Goal: Task Accomplishment & Management: Manage account settings

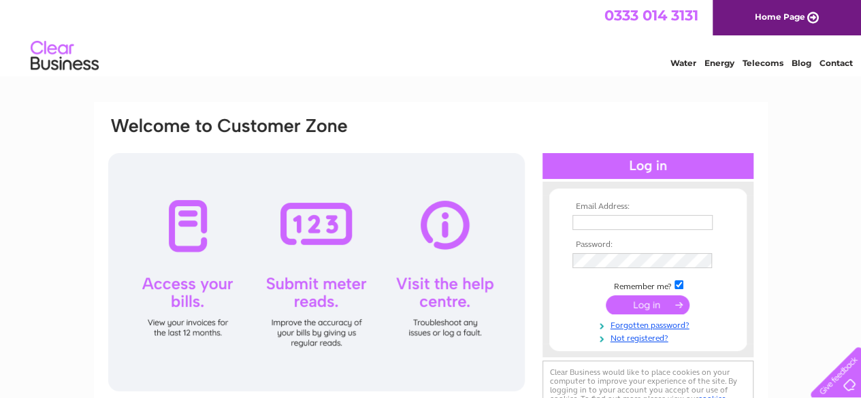
click at [614, 225] on input "text" at bounding box center [642, 222] width 140 height 15
click at [594, 217] on input "text" at bounding box center [643, 223] width 142 height 16
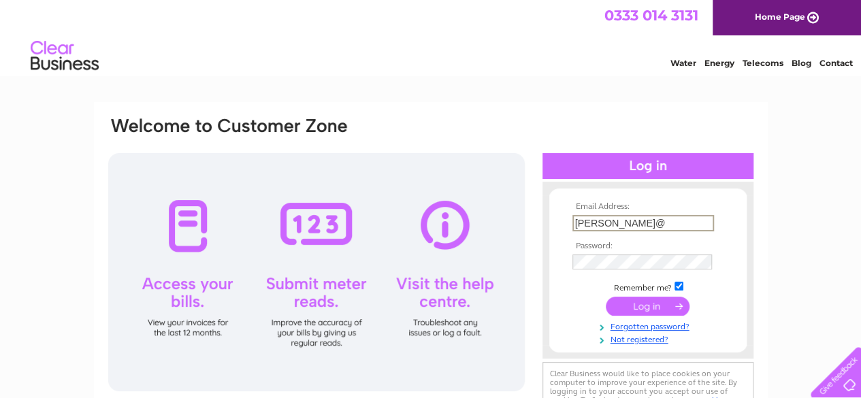
type input "andy@framingmanchester.co.uk"
click at [606, 297] on input "submit" at bounding box center [648, 306] width 84 height 19
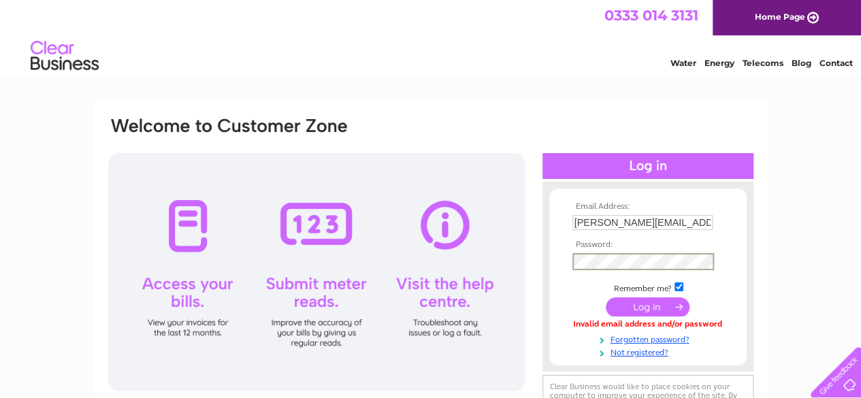
click at [633, 306] on input "submit" at bounding box center [648, 306] width 84 height 19
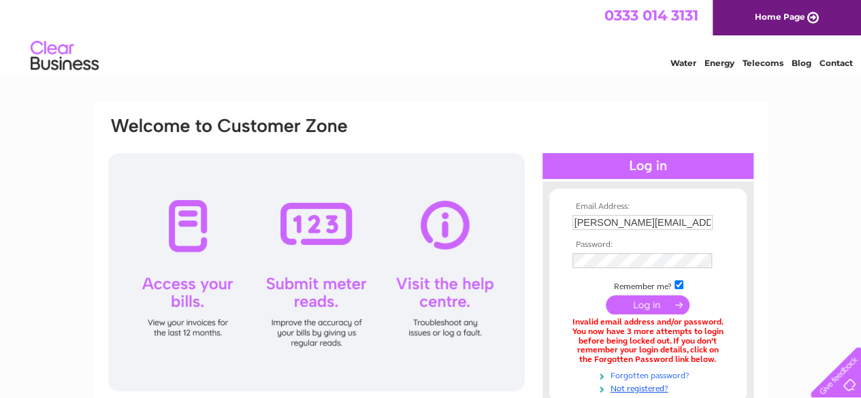
click at [643, 375] on link "Forgotten password?" at bounding box center [649, 374] width 155 height 13
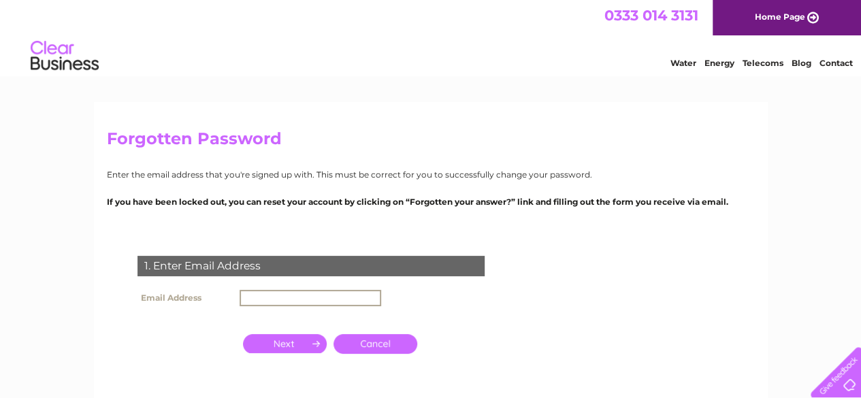
click at [267, 296] on input "text" at bounding box center [311, 298] width 142 height 16
type input "[PERSON_NAME][EMAIL_ADDRESS][DOMAIN_NAME]"
click at [296, 342] on input "button" at bounding box center [285, 343] width 84 height 19
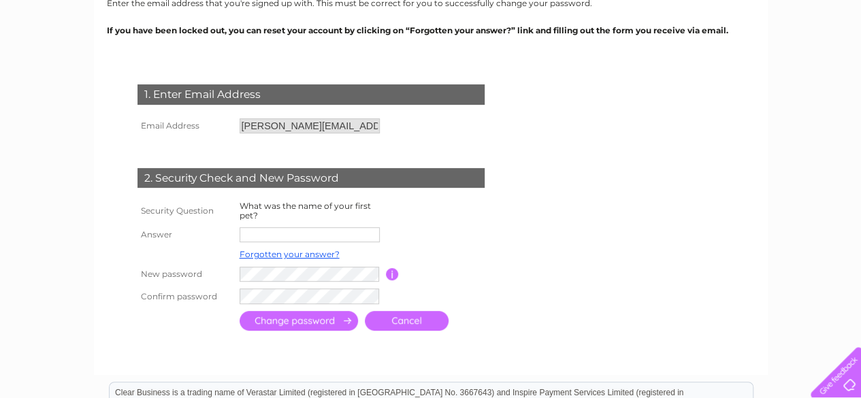
scroll to position [182, 0]
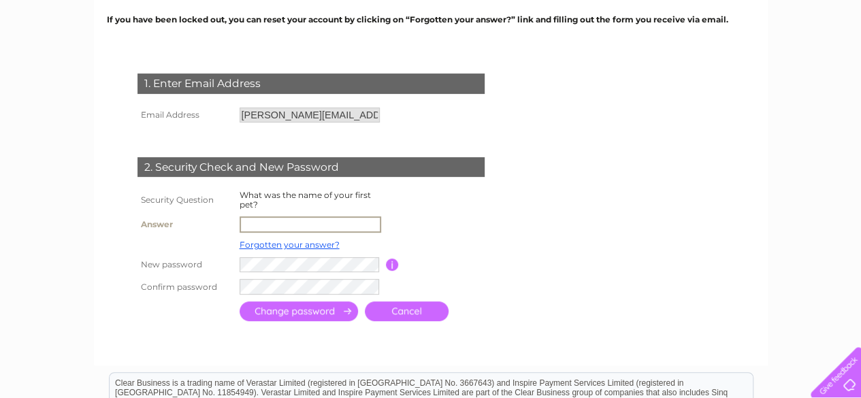
click at [272, 216] on input "text" at bounding box center [311, 224] width 142 height 16
type input "fergie"
click at [306, 306] on input "submit" at bounding box center [299, 312] width 118 height 20
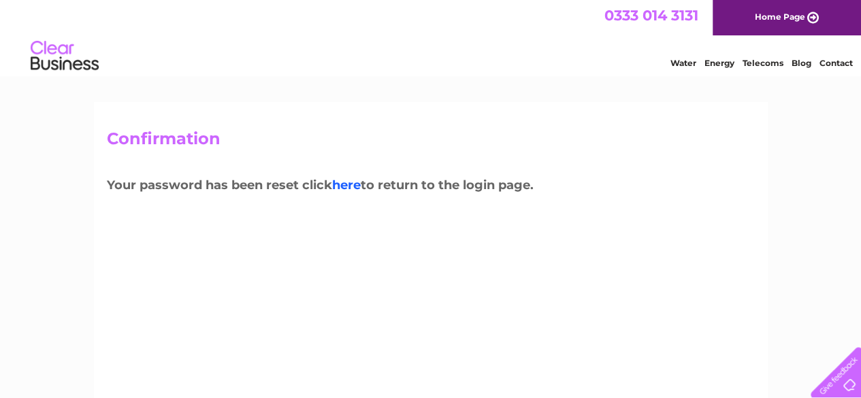
click at [348, 184] on link "here" at bounding box center [346, 185] width 29 height 15
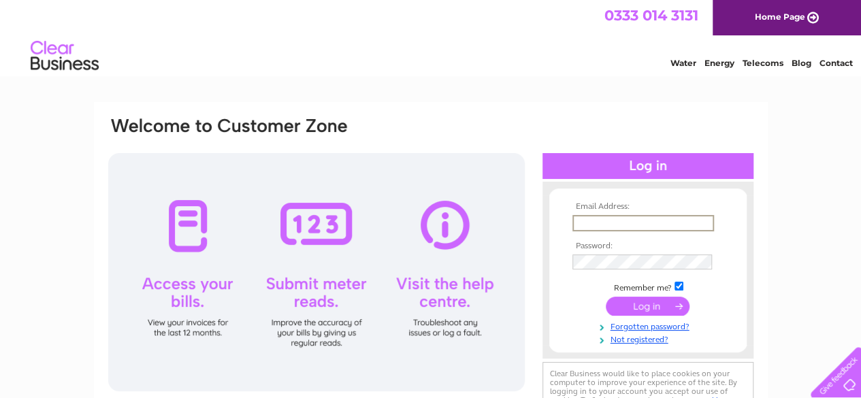
click at [595, 221] on input "text" at bounding box center [643, 223] width 142 height 16
type input "[PERSON_NAME][EMAIL_ADDRESS][DOMAIN_NAME]"
click at [640, 314] on input "submit" at bounding box center [648, 304] width 84 height 19
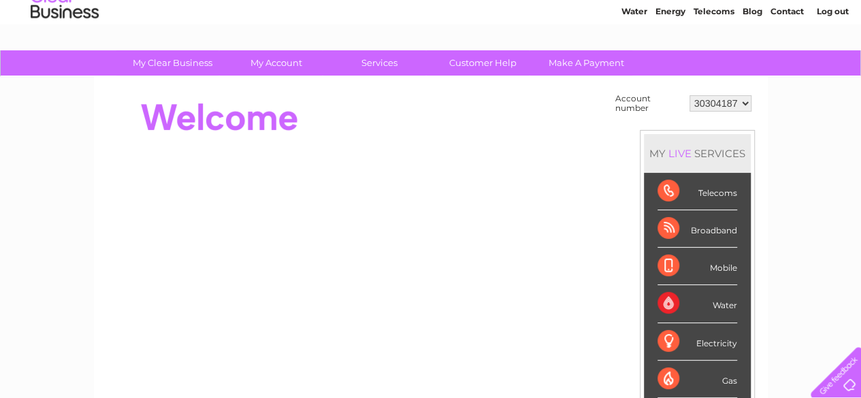
scroll to position [53, 0]
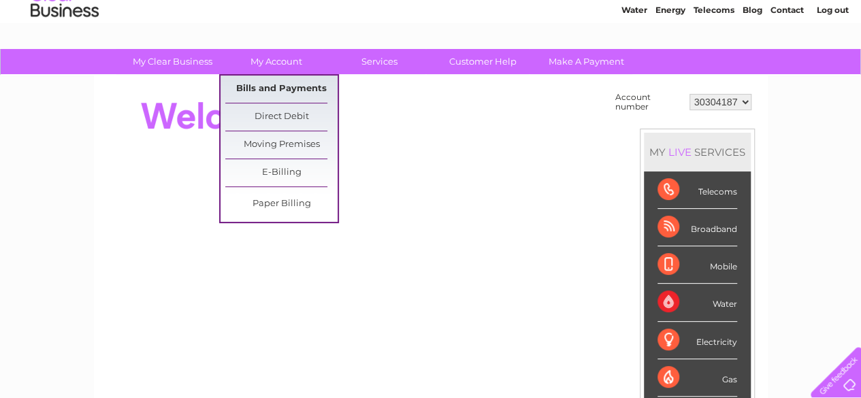
click at [271, 90] on link "Bills and Payments" at bounding box center [281, 89] width 112 height 27
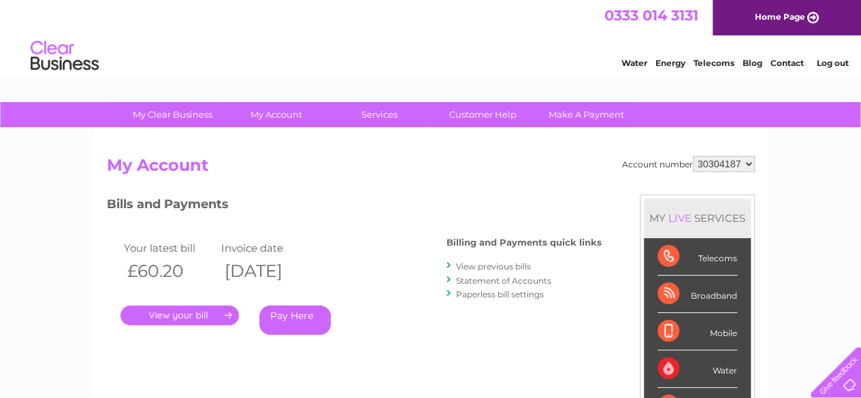
click at [201, 312] on link "." at bounding box center [179, 316] width 118 height 20
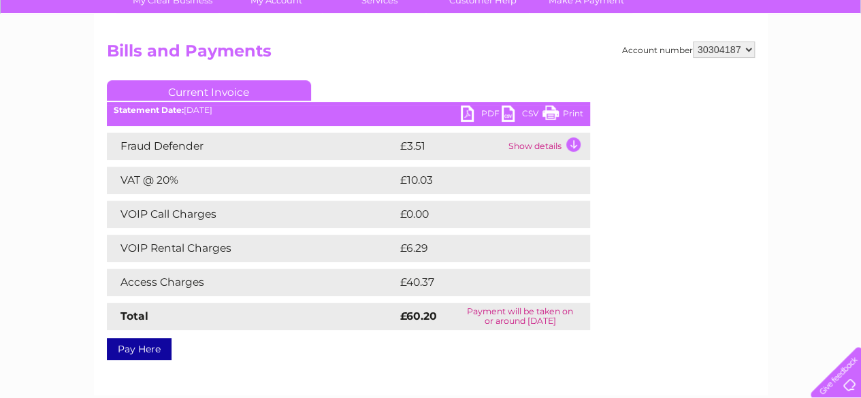
scroll to position [112, 0]
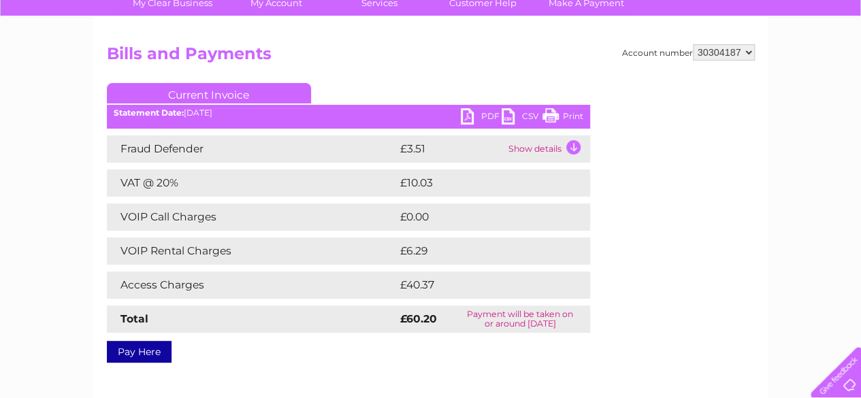
click at [478, 112] on link "PDF" at bounding box center [481, 118] width 41 height 20
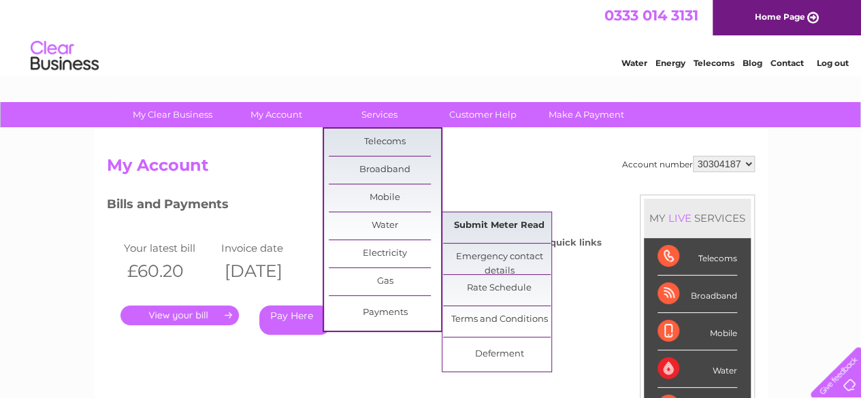
click at [471, 223] on link "Submit Meter Read" at bounding box center [499, 225] width 112 height 27
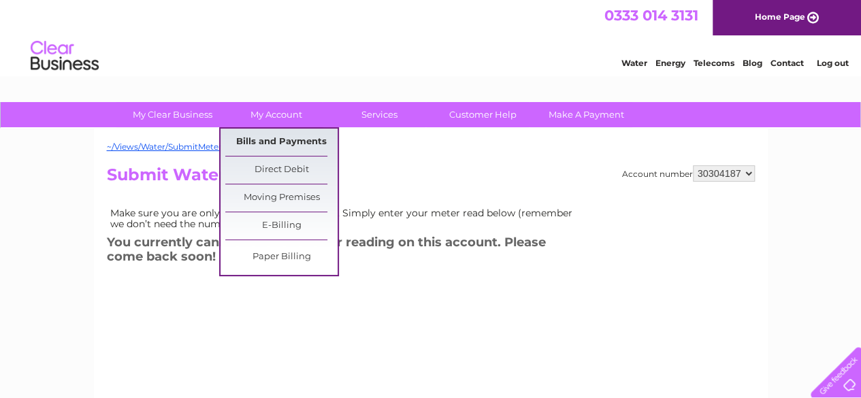
click at [277, 138] on link "Bills and Payments" at bounding box center [281, 142] width 112 height 27
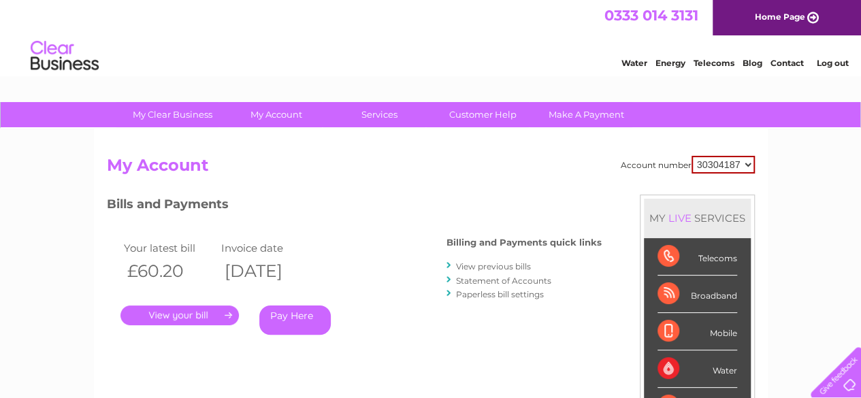
drag, startPoint x: 859, startPoint y: 81, endPoint x: 863, endPoint y: 147, distance: 66.1
click at [860, 80] on html "0333 014 3131 Home Page Water Energy Telecoms Blog Contact Log out" at bounding box center [430, 40] width 861 height 80
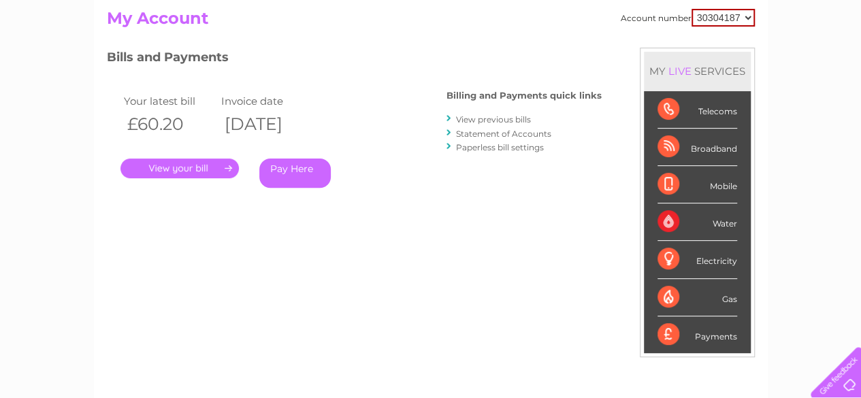
scroll to position [144, 0]
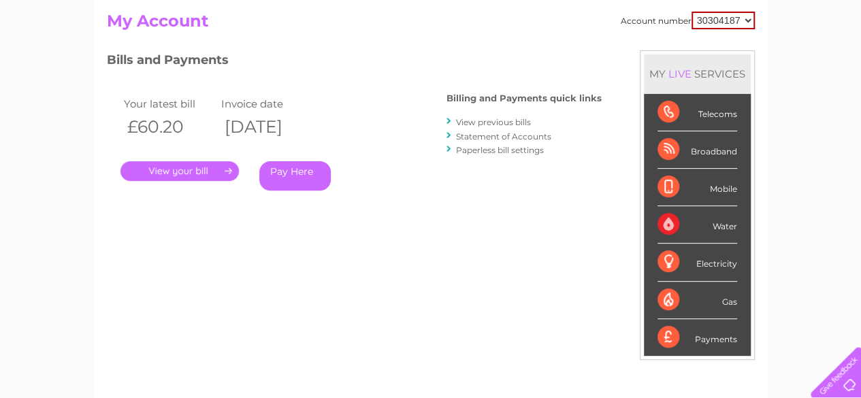
click at [746, 18] on select "30304187" at bounding box center [723, 21] width 63 height 18
